Goal: Transaction & Acquisition: Purchase product/service

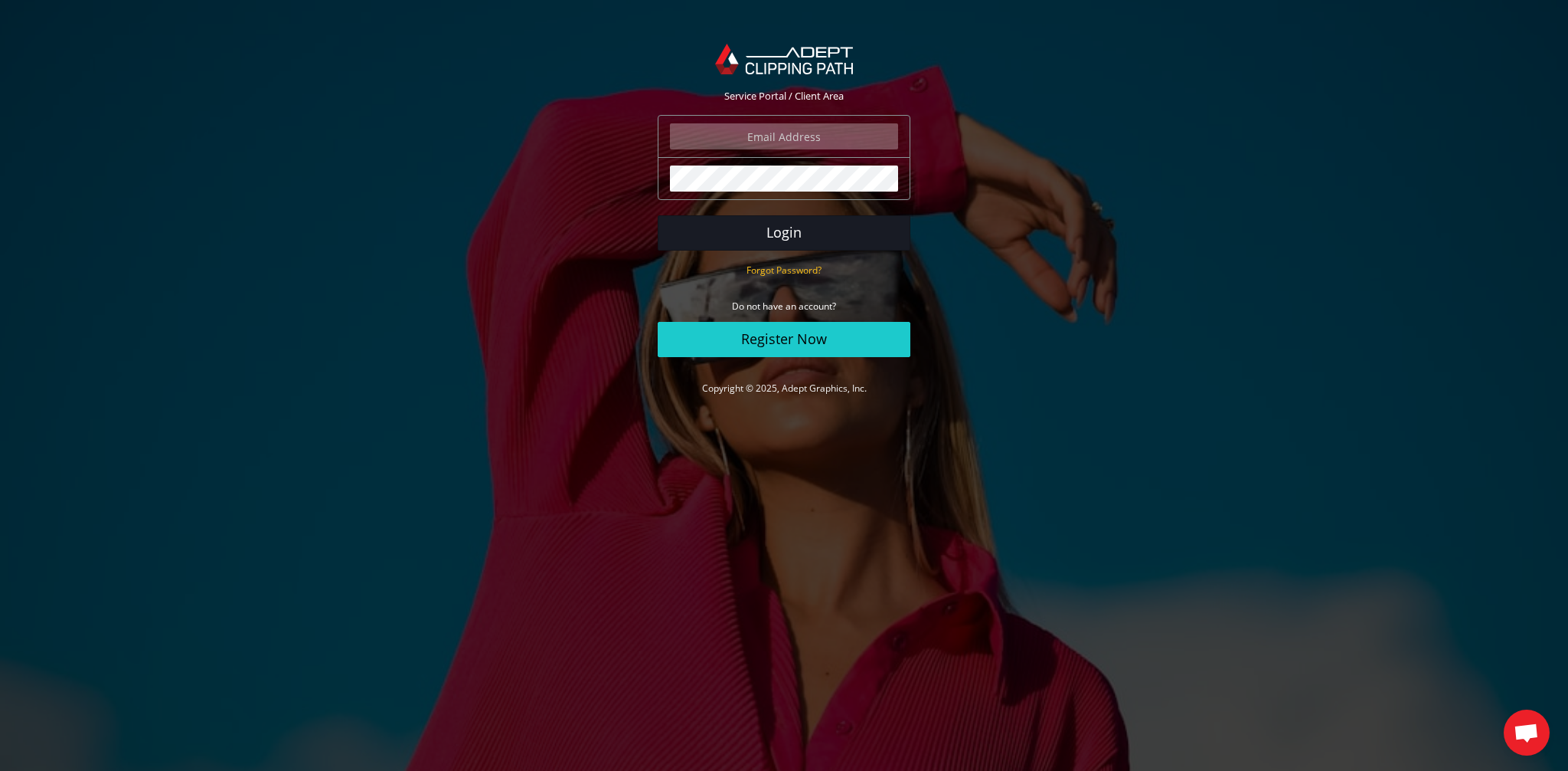
type input "elia@tassottoemax.com"
click at [811, 227] on button "Login" at bounding box center [784, 233] width 253 height 35
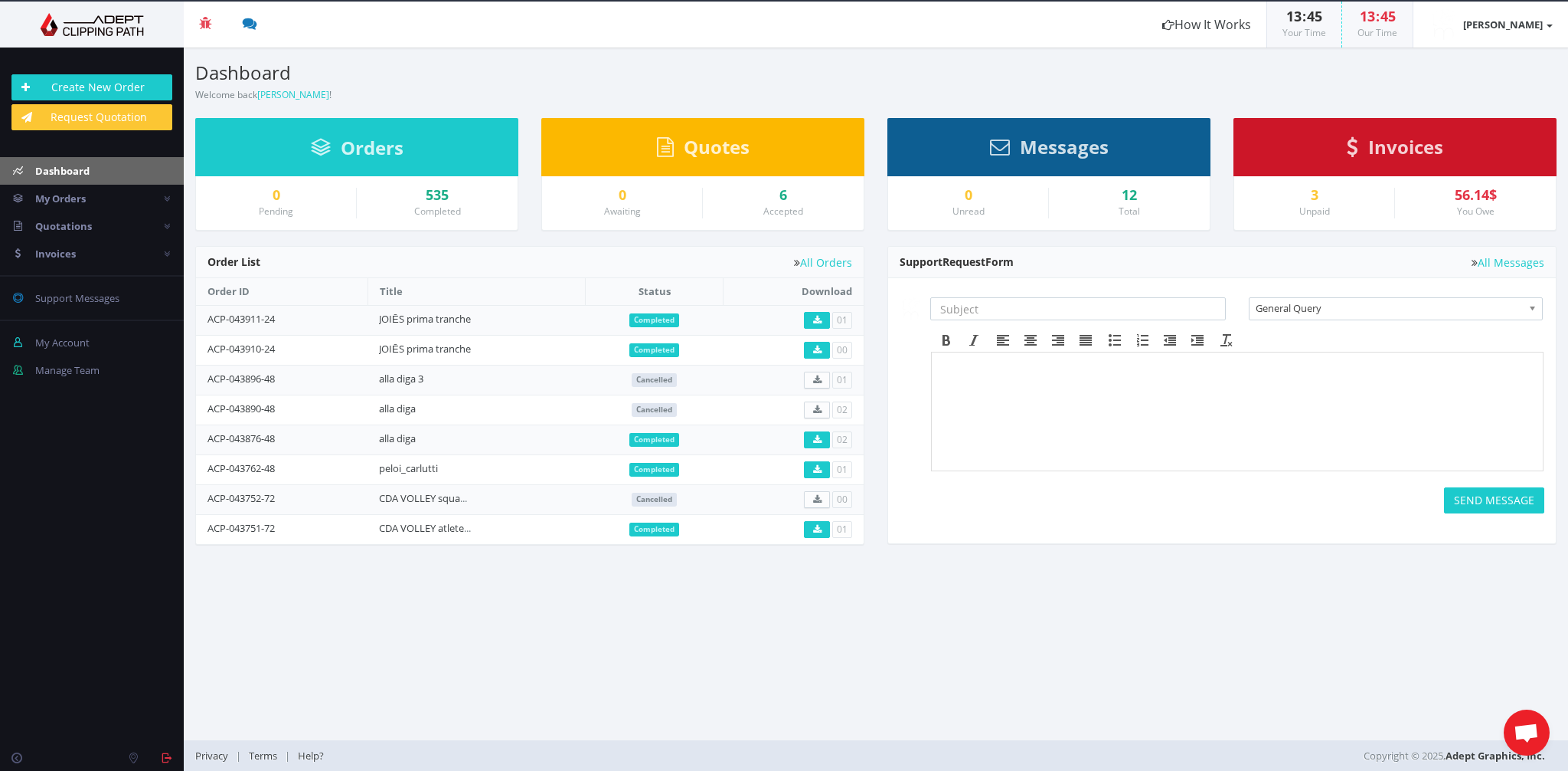
click at [1465, 158] on div "Invoices" at bounding box center [1395, 146] width 323 height 58
click at [1384, 146] on span "Invoices" at bounding box center [1406, 146] width 75 height 25
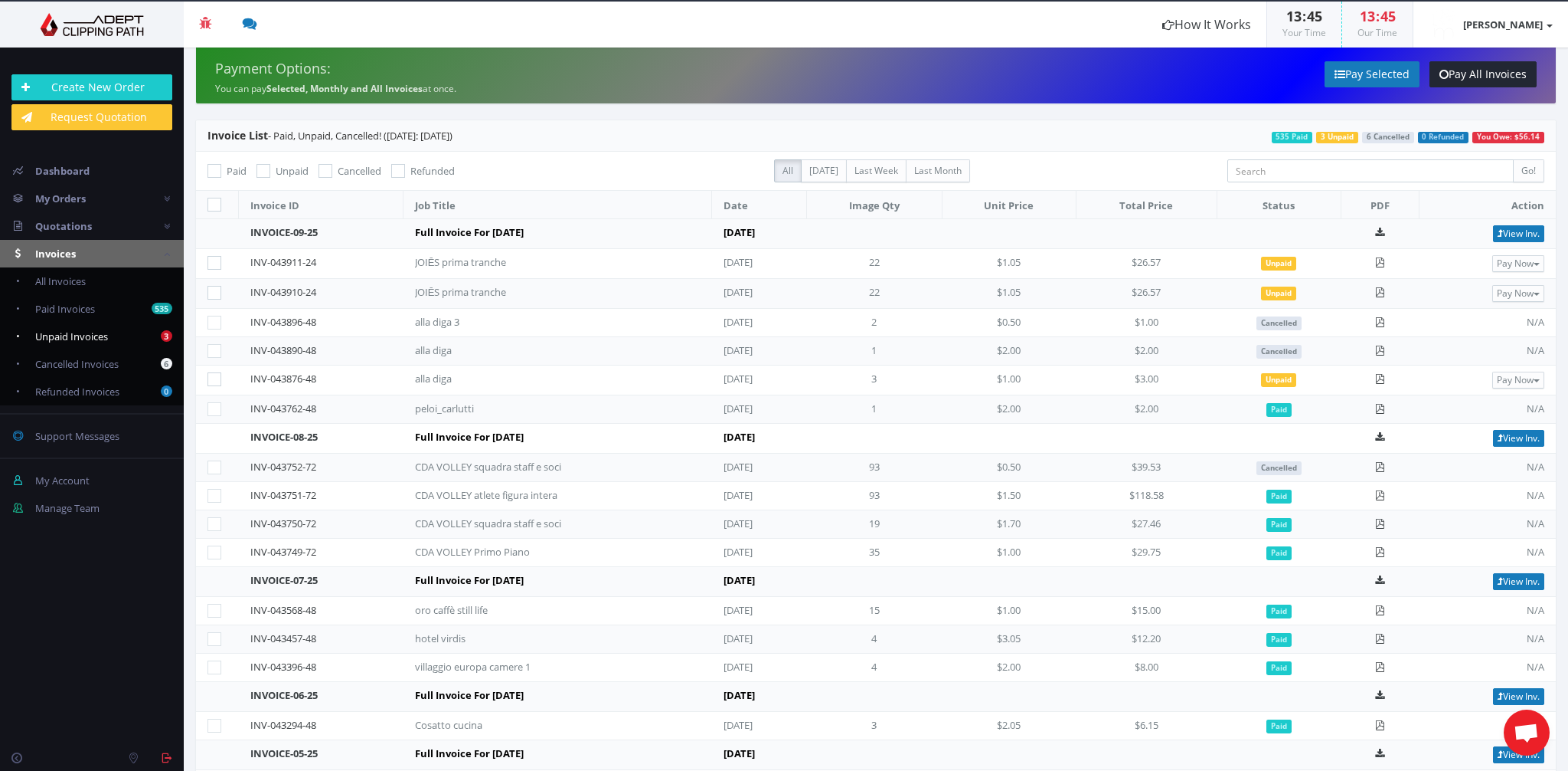
click at [60, 336] on span "Unpaid Invoices" at bounding box center [71, 336] width 73 height 14
checkbox input "true"
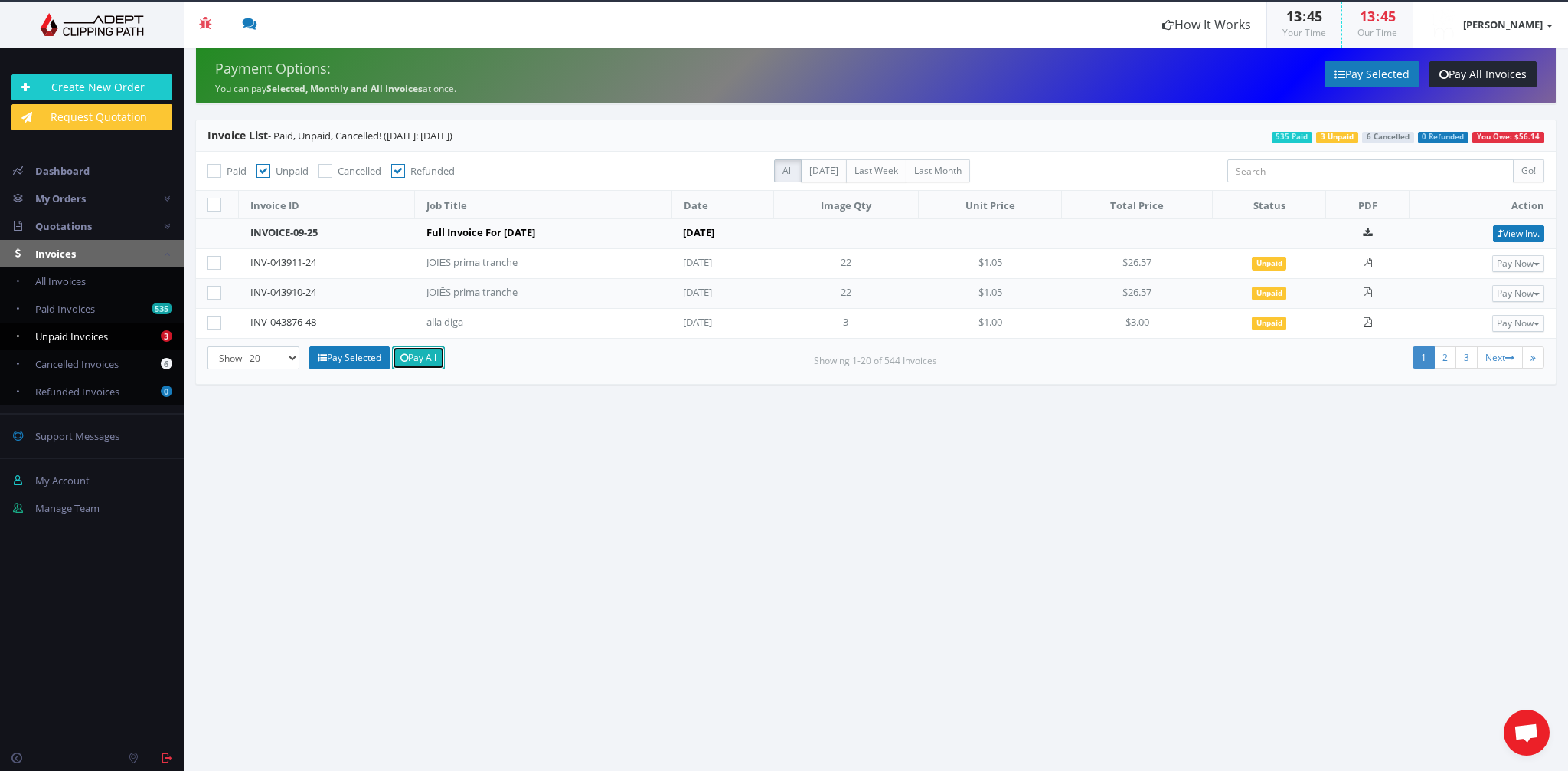
click at [427, 358] on link "Pay All" at bounding box center [418, 358] width 53 height 23
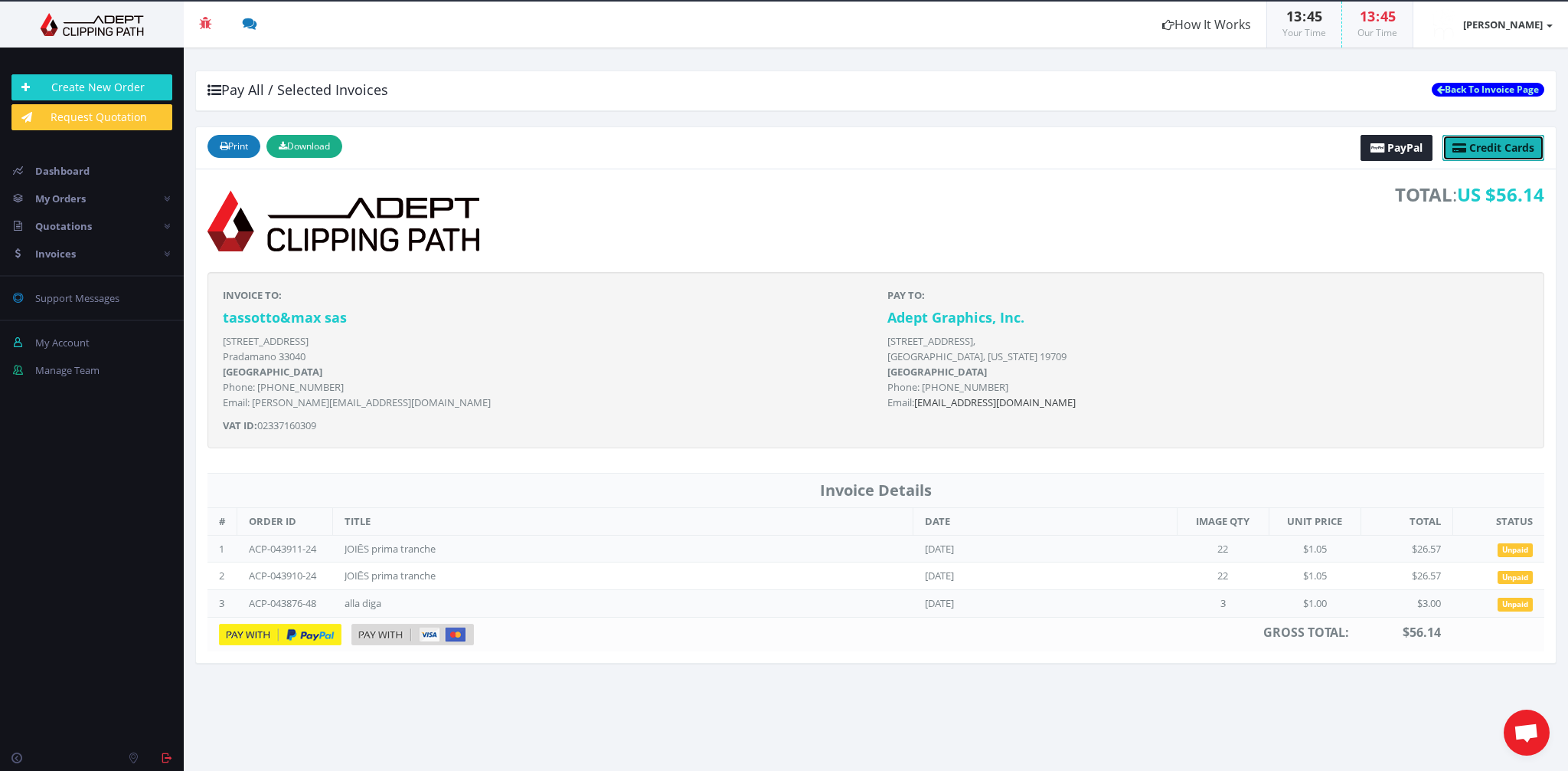
click at [1493, 147] on span "Credit Cards" at bounding box center [1502, 148] width 65 height 15
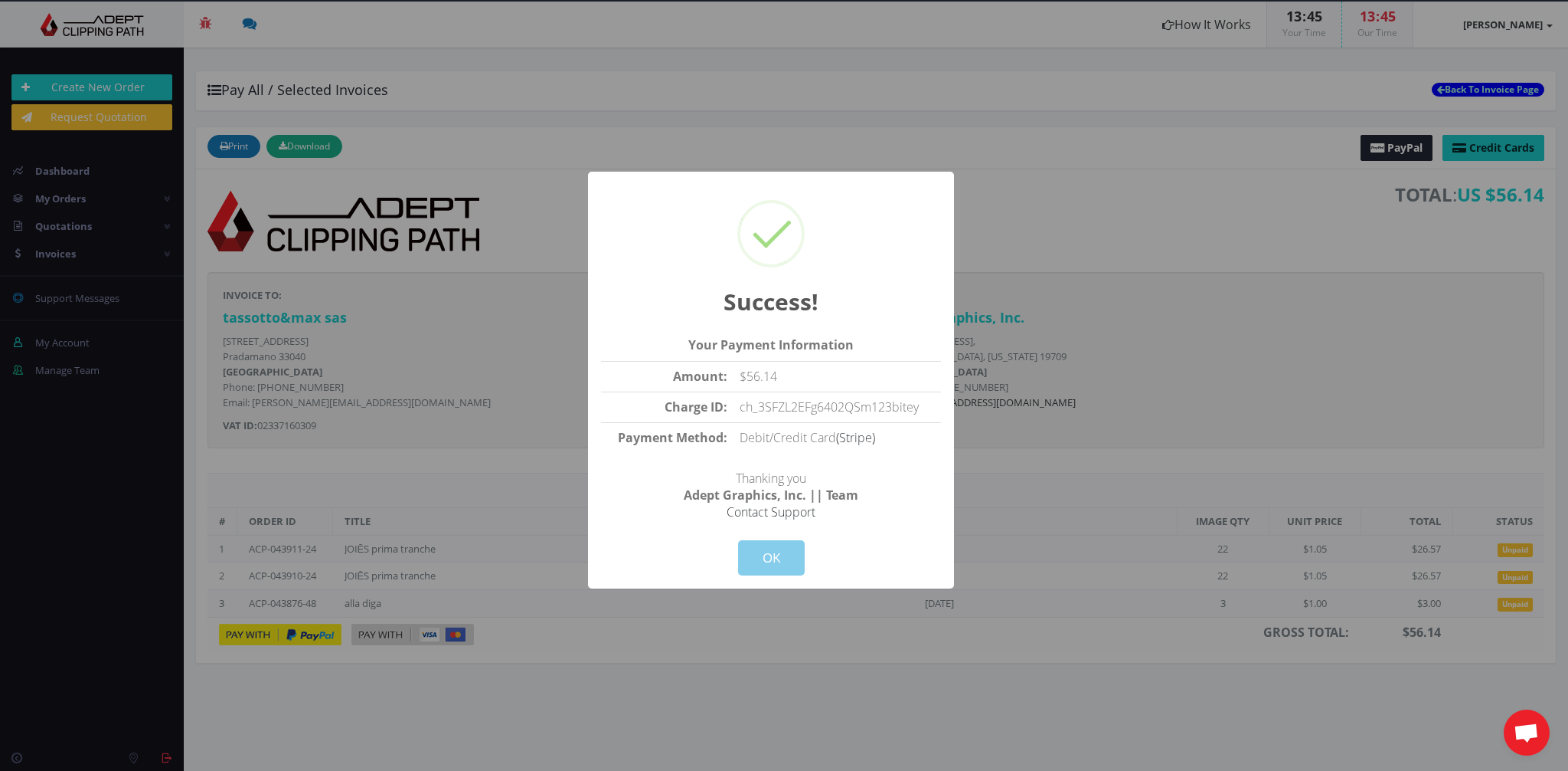
click at [775, 559] on button "OK" at bounding box center [771, 557] width 67 height 35
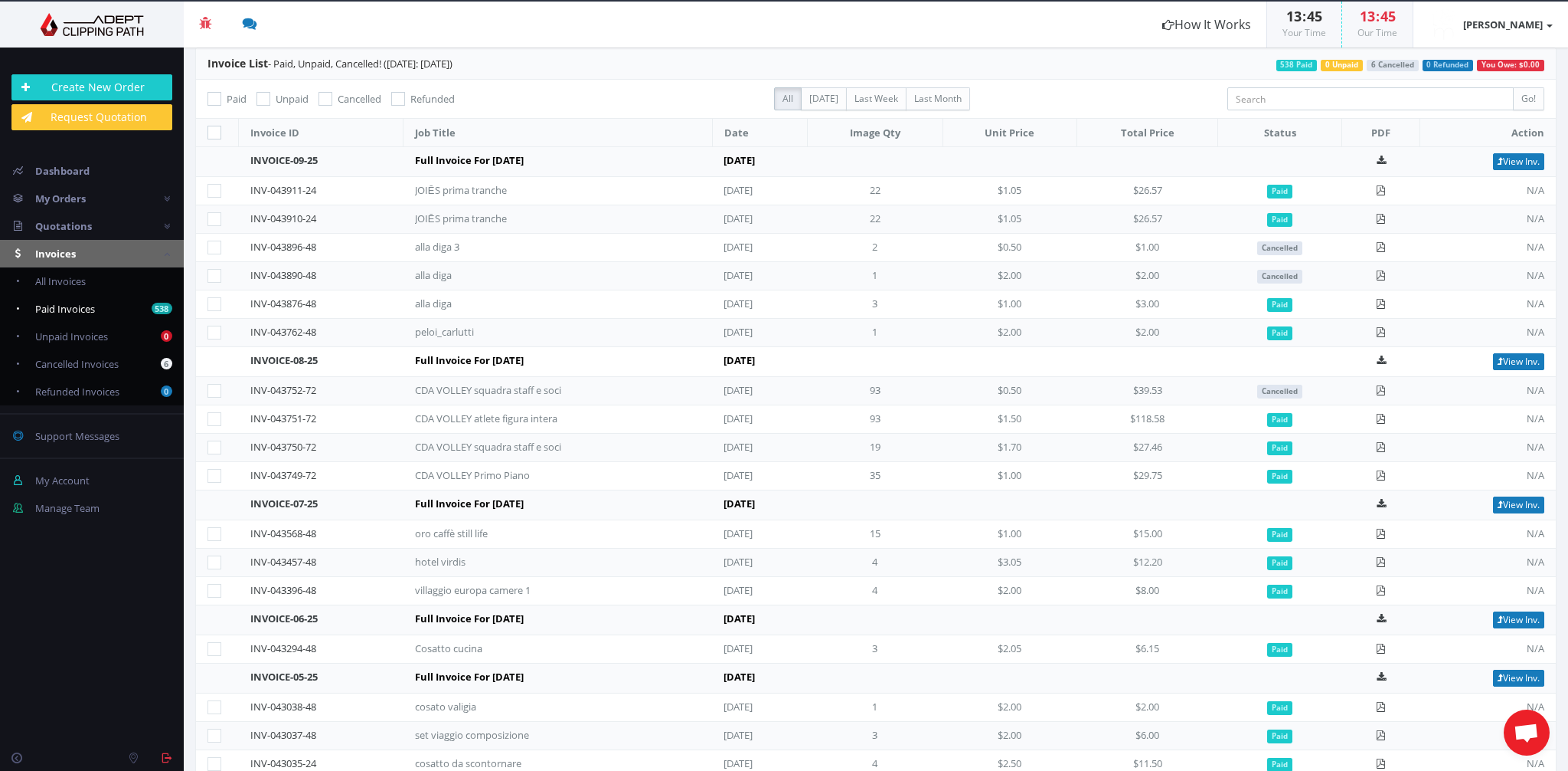
click at [60, 306] on span "Paid Invoices" at bounding box center [64, 309] width 60 height 14
checkbox input "true"
